Goal: Use online tool/utility: Utilize a website feature to perform a specific function

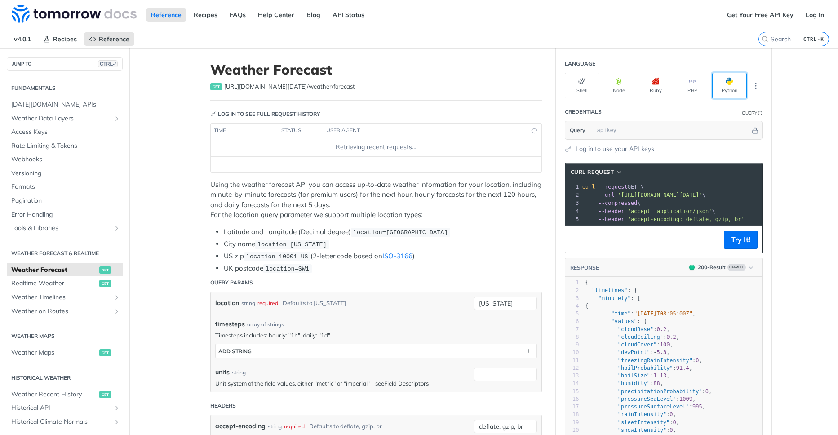
click at [735, 88] on button "Python" at bounding box center [729, 86] width 35 height 26
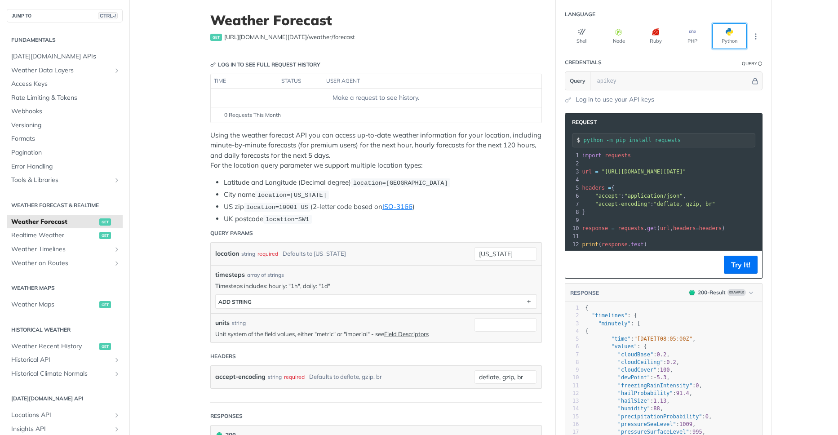
scroll to position [54, 0]
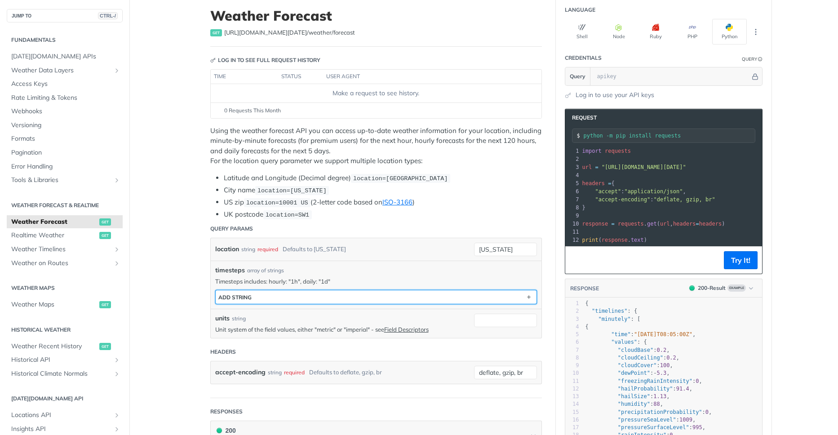
click at [484, 297] on button "ADD string" at bounding box center [376, 296] width 321 height 13
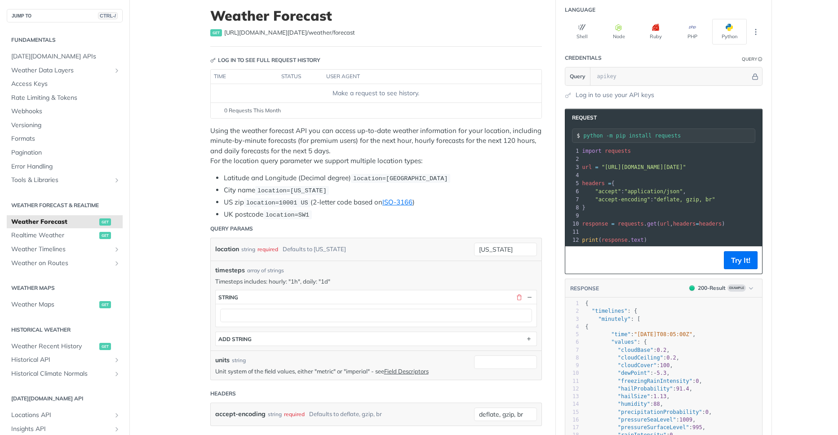
click at [506, 242] on div "location string required Defaults to new york new york" at bounding box center [376, 249] width 331 height 22
drag, startPoint x: 506, startPoint y: 242, endPoint x: 511, endPoint y: 249, distance: 8.6
click at [509, 246] on div "location string required Defaults to new york new york" at bounding box center [376, 249] width 331 height 22
click at [511, 249] on input "[US_STATE]" at bounding box center [505, 249] width 63 height 13
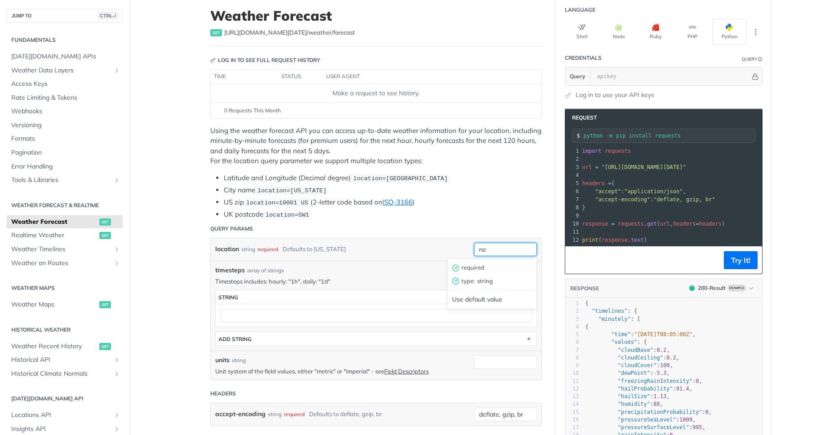
type input "n"
type input "KBang"
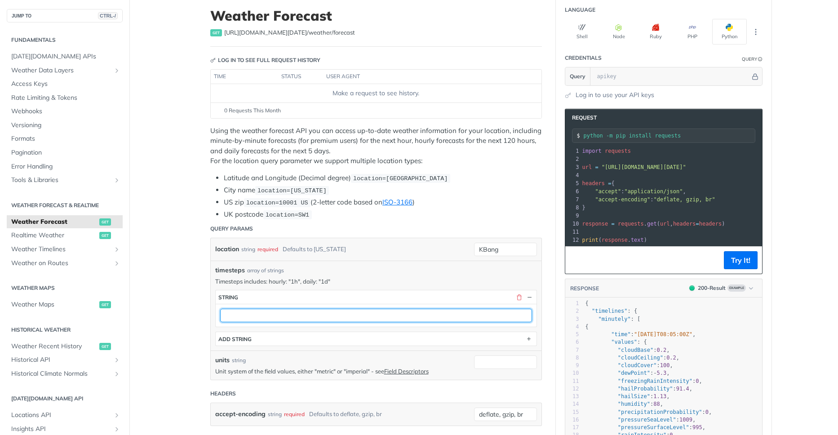
click at [401, 320] on input "text" at bounding box center [376, 315] width 312 height 13
type input "1"
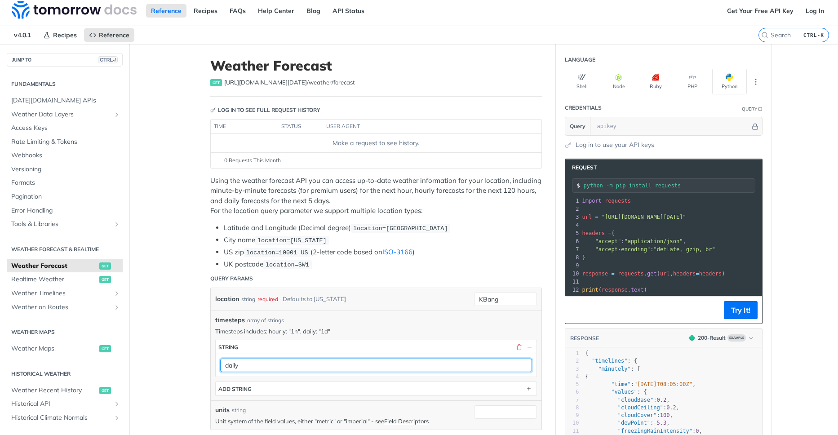
scroll to position [0, 0]
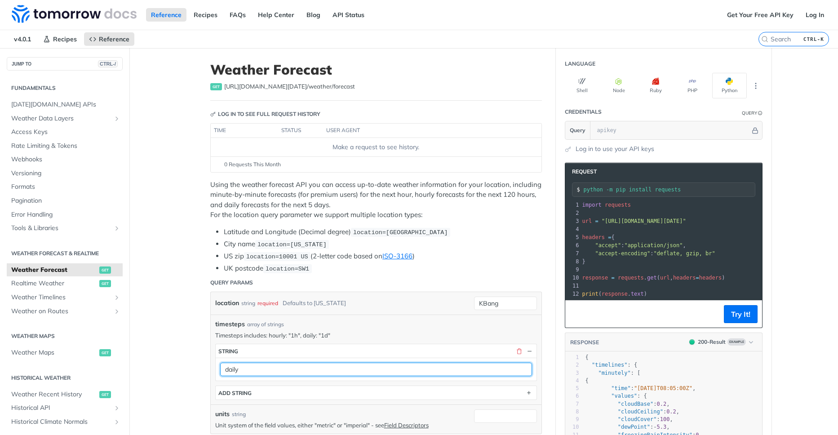
type input "daily"
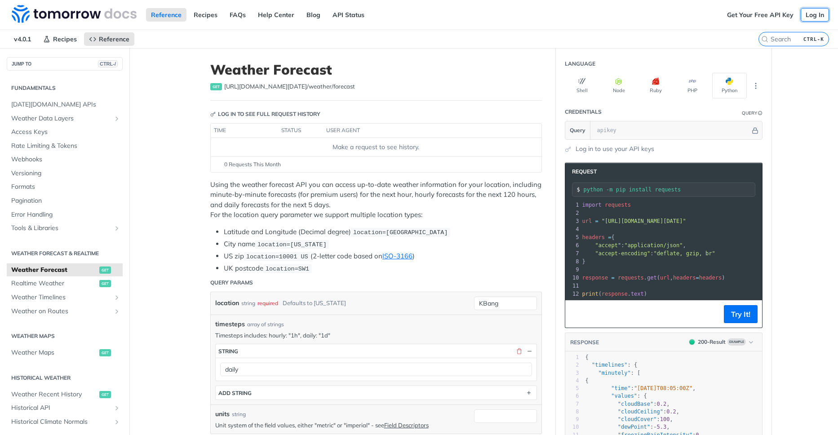
click at [811, 13] on link "Log In" at bounding box center [815, 14] width 28 height 13
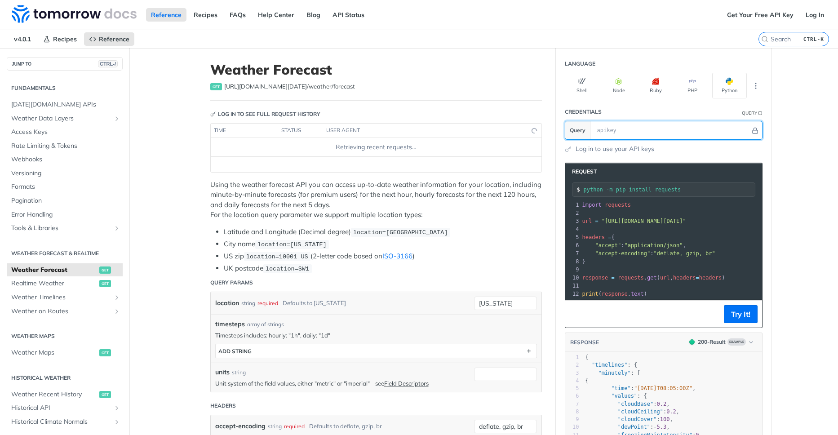
click at [628, 126] on input "text" at bounding box center [672, 130] width 158 height 18
paste input "CWMOVy5xZzMg6AGxeNNrg6DHw9JJLy9h"
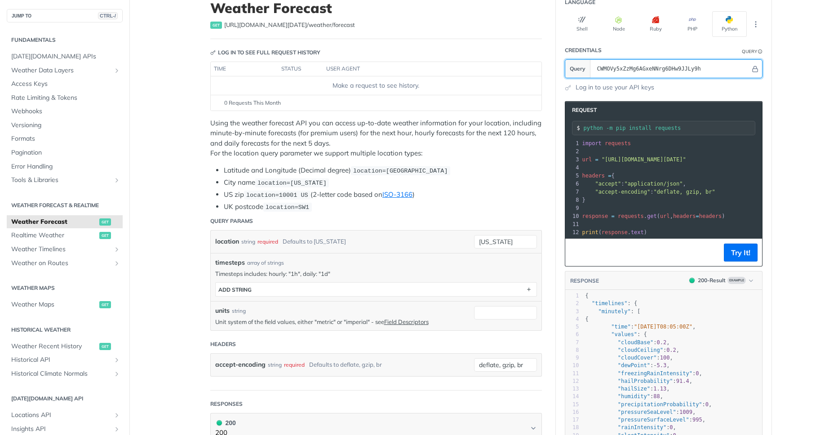
scroll to position [108, 0]
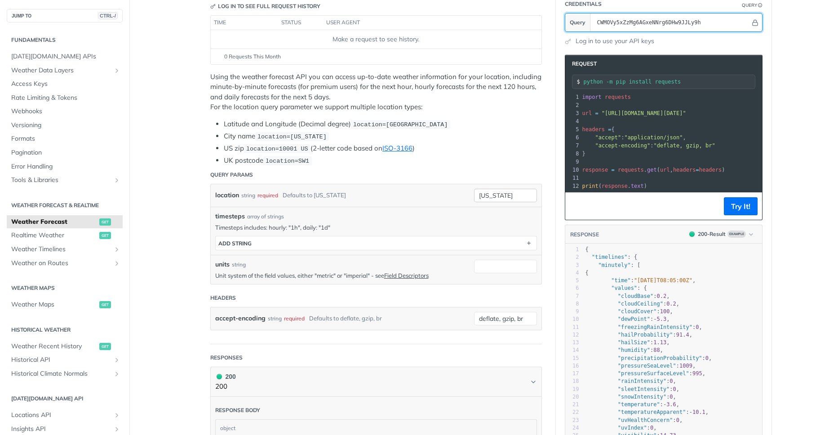
type input "CWMOVy5xZzMg6AGxeNNrg6DHw9JJLy9h"
click at [506, 200] on input "[US_STATE]" at bounding box center [505, 195] width 63 height 13
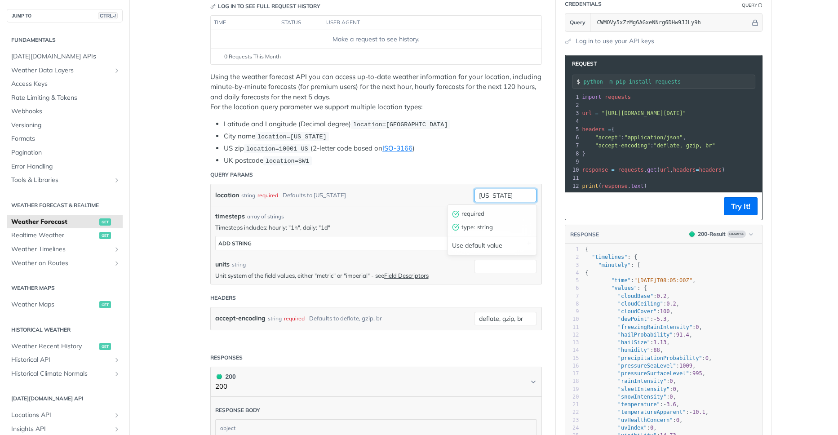
click at [506, 200] on input "[US_STATE]" at bounding box center [505, 195] width 63 height 13
click at [506, 199] on input "[US_STATE]" at bounding box center [505, 195] width 63 height 13
type input "KBang"
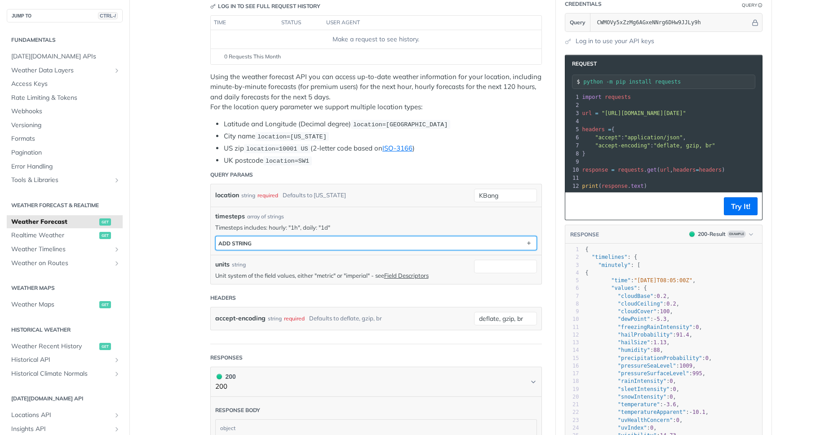
click at [422, 244] on button "ADD string" at bounding box center [376, 242] width 321 height 13
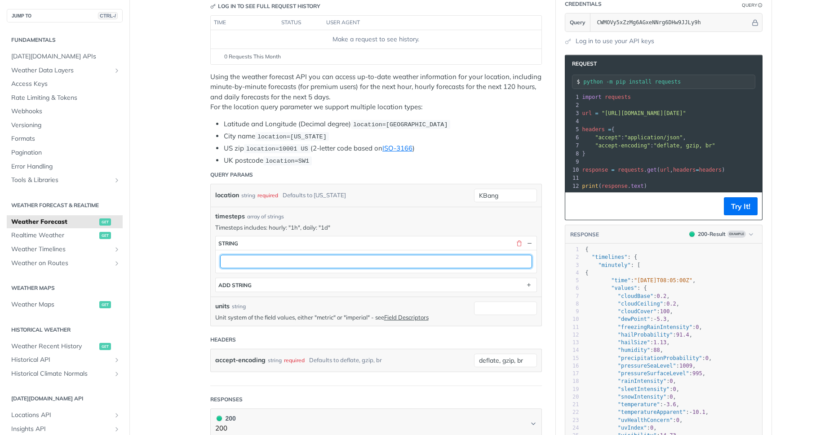
click at [484, 266] on input "text" at bounding box center [376, 261] width 312 height 13
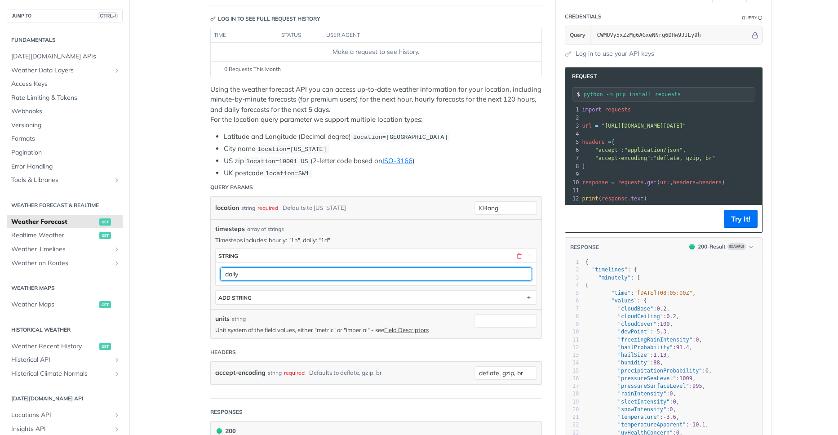
scroll to position [54, 0]
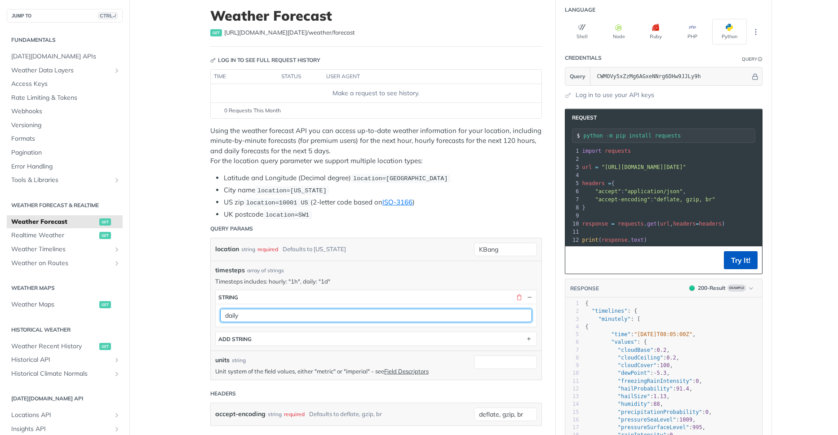
type input "daily"
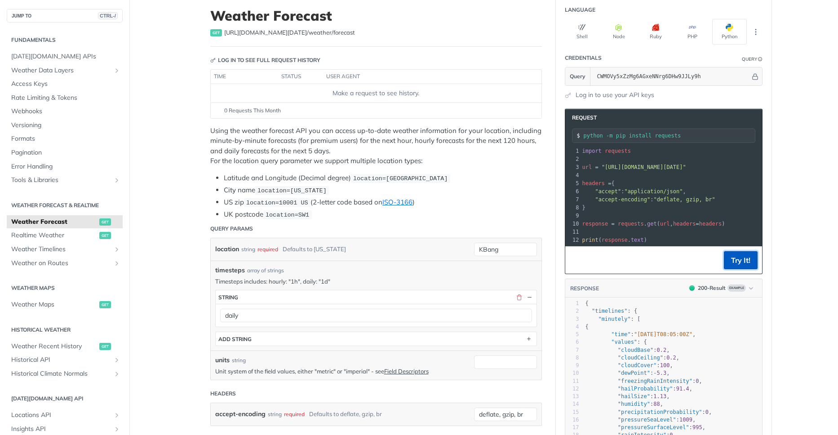
click at [750, 257] on button "Try It!" at bounding box center [741, 260] width 34 height 18
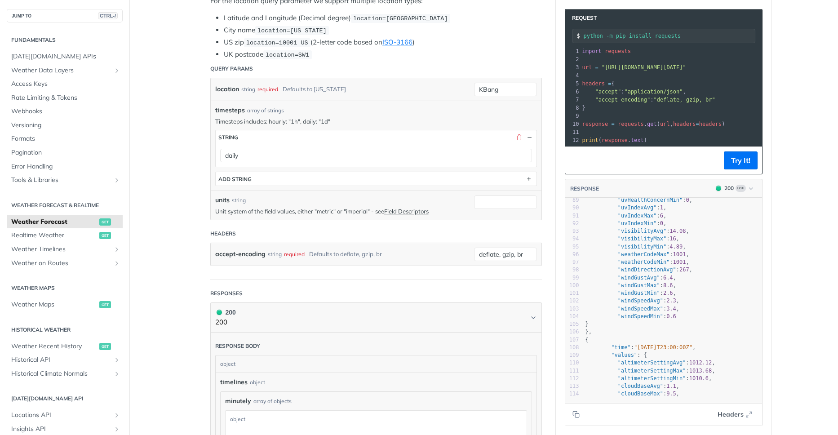
scroll to position [687, 0]
click at [654, 307] on span ""windSpeedMax"" at bounding box center [640, 307] width 45 height 6
type textarea "windSpeedMax"
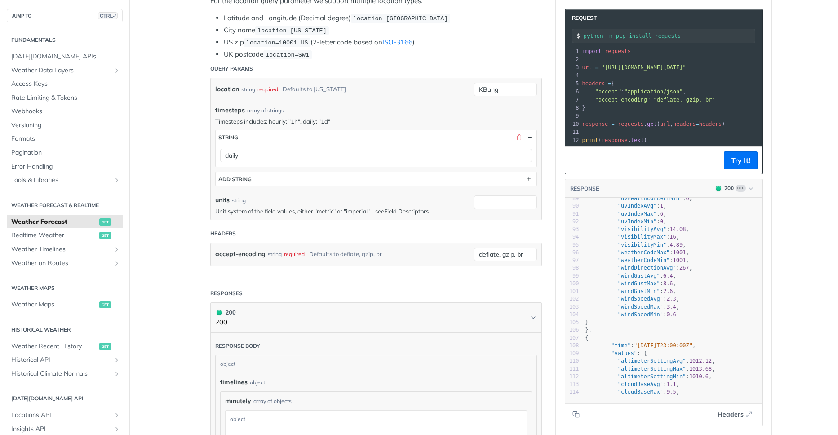
click at [653, 306] on span ""windSpeedMax"" at bounding box center [640, 307] width 45 height 6
